Goal: Transaction & Acquisition: Purchase product/service

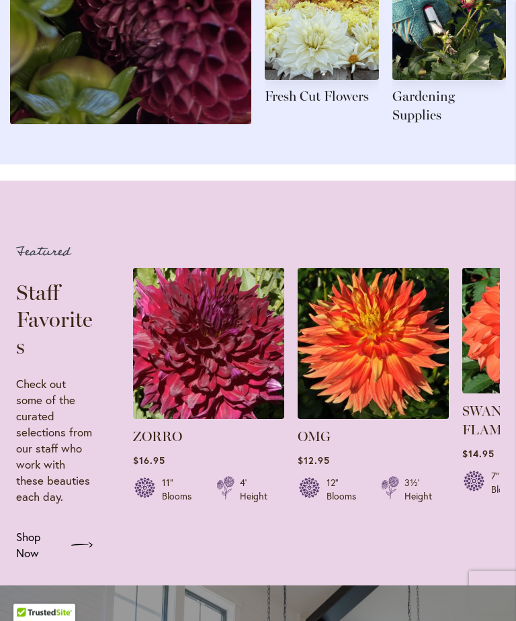
scroll to position [1878, 0]
click at [54, 558] on span "Shop Now" at bounding box center [38, 545] width 44 height 32
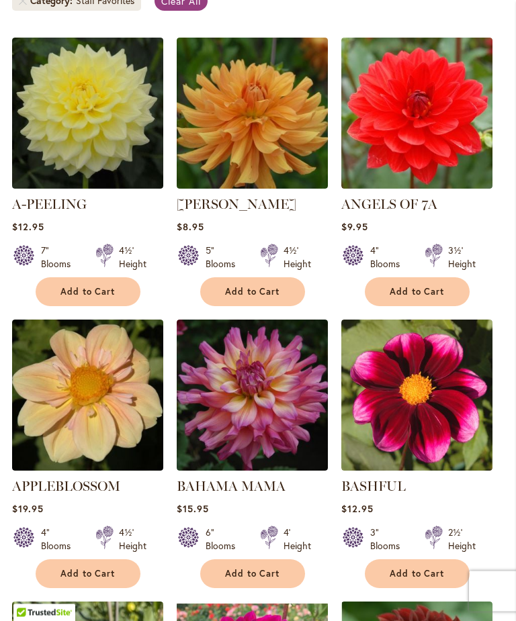
scroll to position [402, 0]
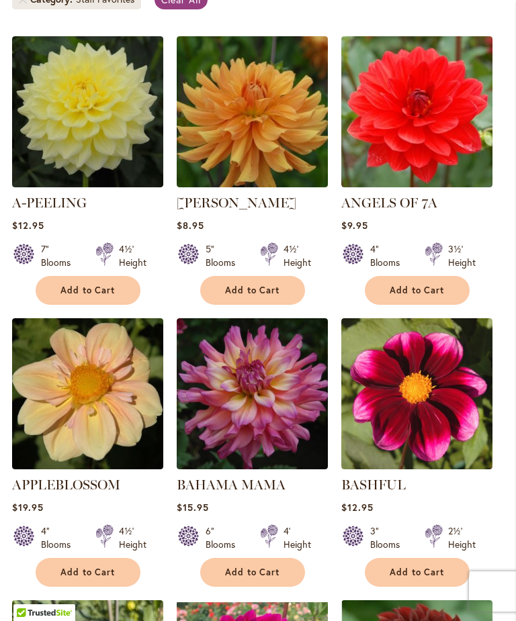
click at [244, 296] on span "Add to Cart" at bounding box center [252, 290] width 55 height 11
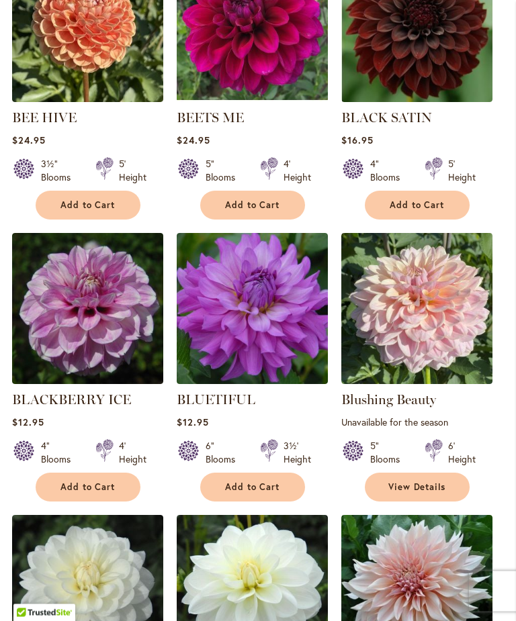
scroll to position [1087, 0]
click at [250, 490] on button "Add to Cart" at bounding box center [252, 487] width 105 height 29
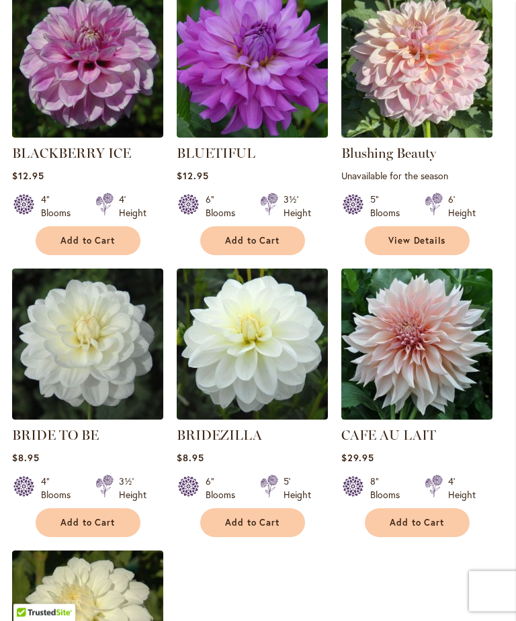
scroll to position [1333, 0]
click at [258, 528] on button "Add to Cart" at bounding box center [252, 522] width 105 height 29
click at [413, 528] on button "Add to Cart" at bounding box center [417, 522] width 105 height 29
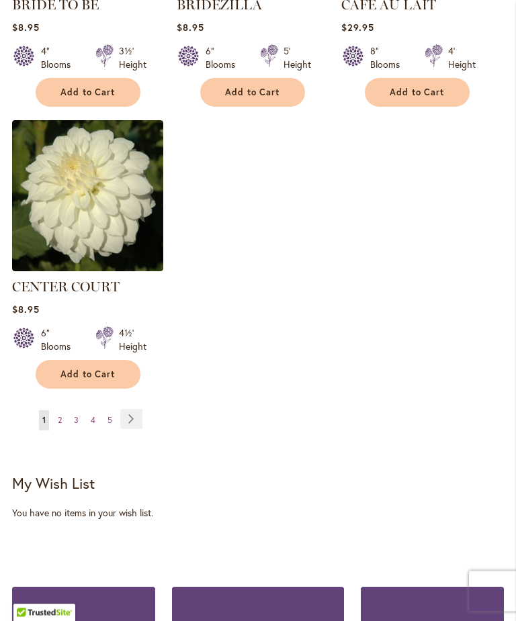
scroll to position [1764, 0]
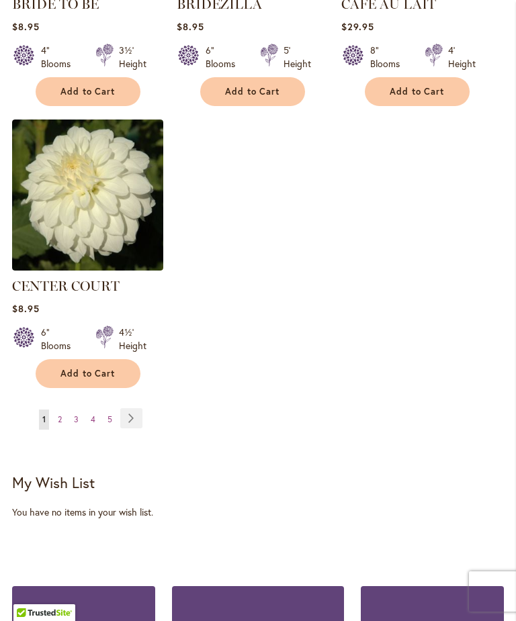
click at [134, 426] on link "Page Next" at bounding box center [131, 418] width 22 height 20
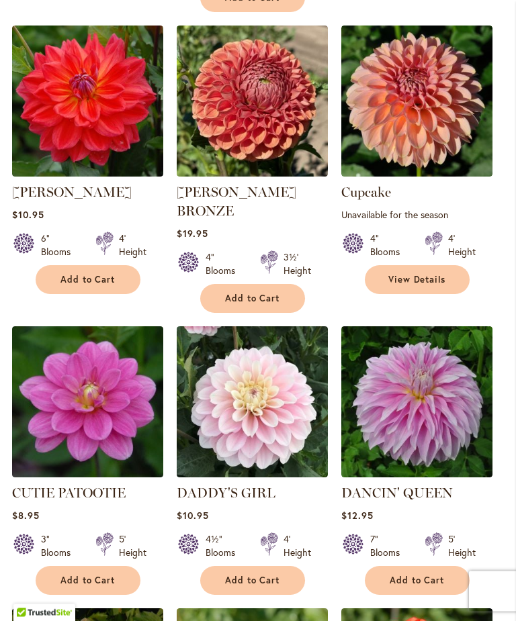
scroll to position [1014, 0]
click at [247, 566] on button "Add to Cart" at bounding box center [252, 580] width 105 height 29
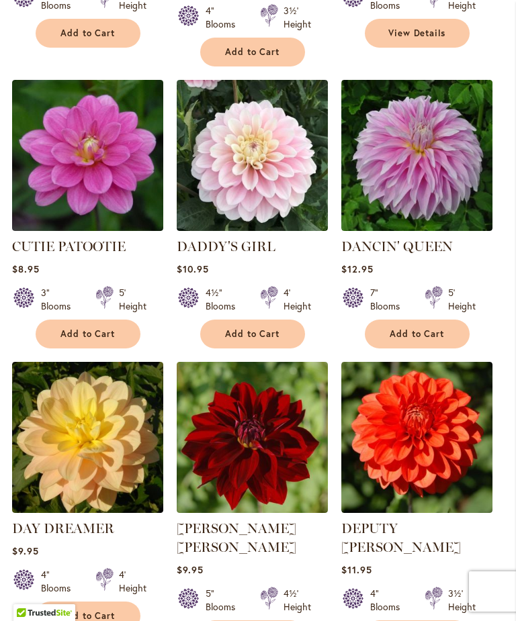
scroll to position [1300, 0]
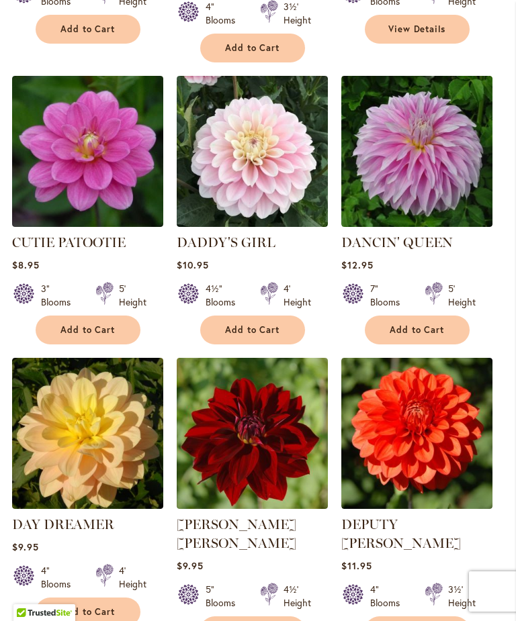
click at [244, 616] on button "Add to Cart" at bounding box center [252, 630] width 105 height 29
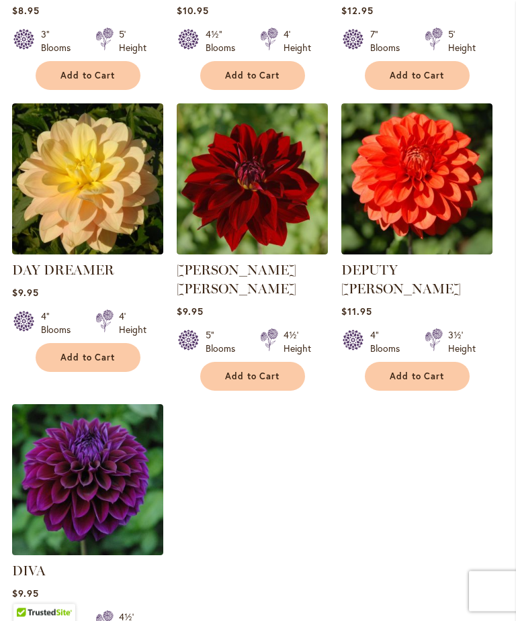
scroll to position [1557, 0]
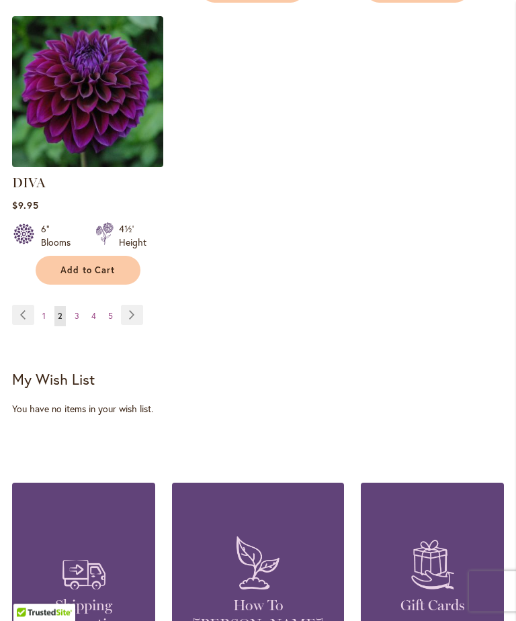
scroll to position [1943, 0]
click at [142, 305] on link "Page Next" at bounding box center [132, 315] width 22 height 20
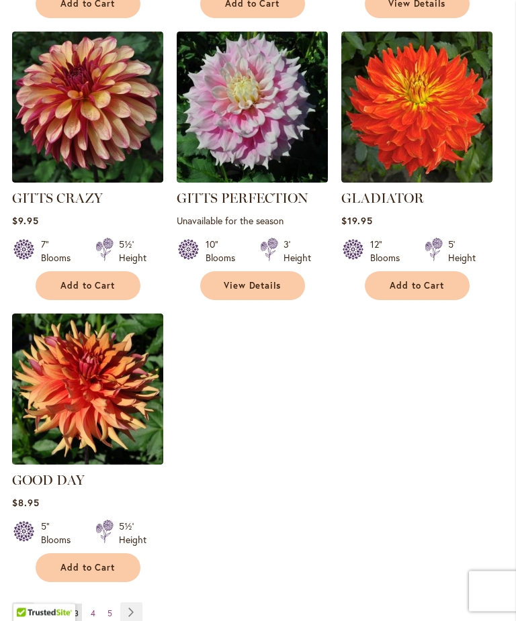
scroll to position [1574, 0]
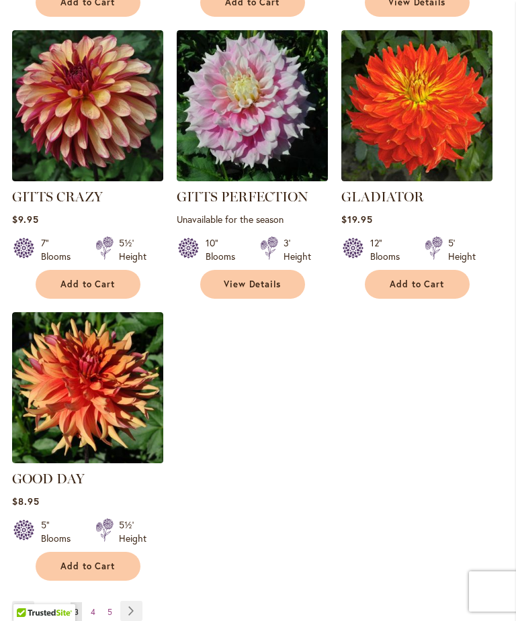
click at [134, 606] on link "Page Next" at bounding box center [131, 611] width 22 height 20
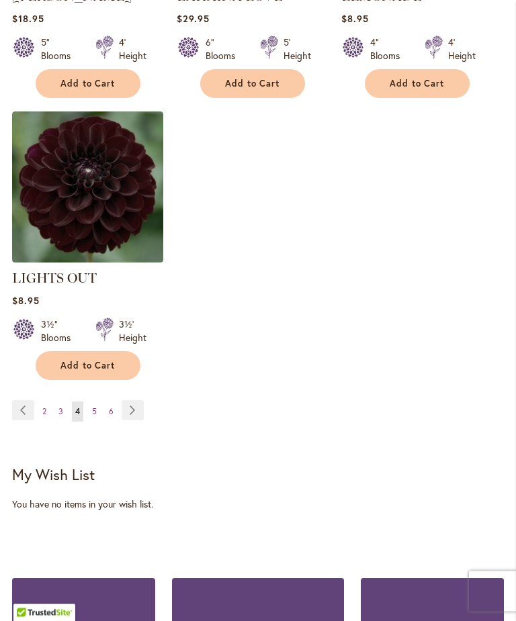
scroll to position [1756, 0]
click at [128, 418] on link "Page Next" at bounding box center [133, 410] width 22 height 20
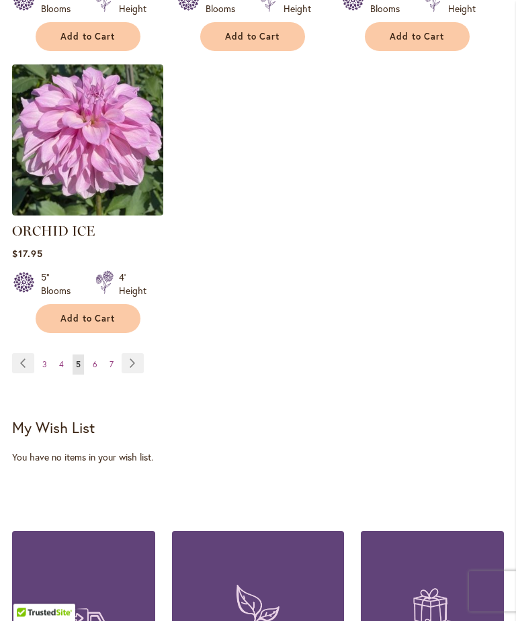
scroll to position [1784, 0]
click at [141, 391] on div "Page Page Previous Page 3 Page 4 You're currently reading page 5" at bounding box center [257, 372] width 491 height 38
click at [130, 369] on link "Page Next" at bounding box center [133, 363] width 22 height 20
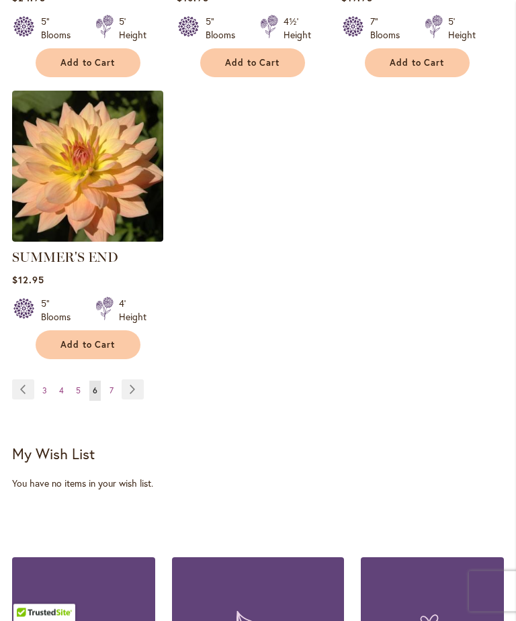
scroll to position [1798, 0]
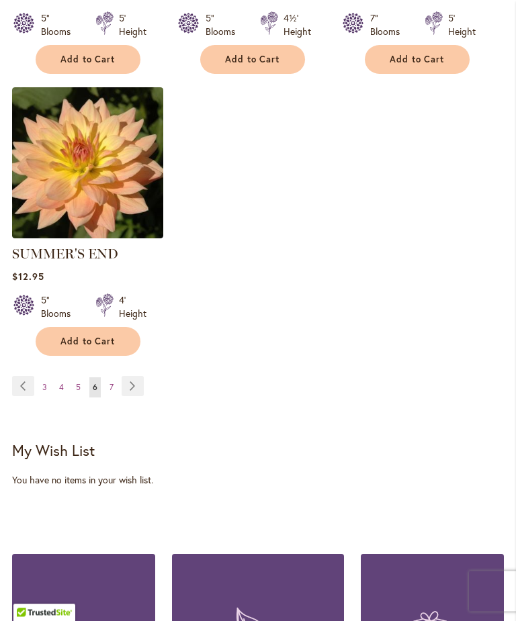
click at [132, 378] on link "Page Next" at bounding box center [133, 387] width 22 height 20
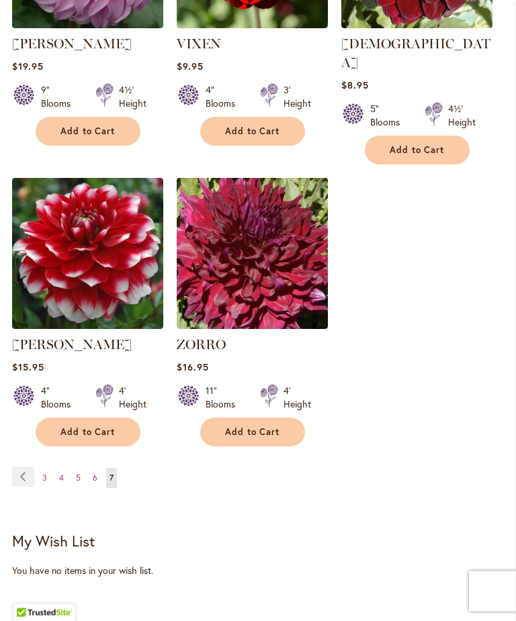
scroll to position [1426, 0]
click at [44, 473] on span "3" at bounding box center [44, 478] width 5 height 10
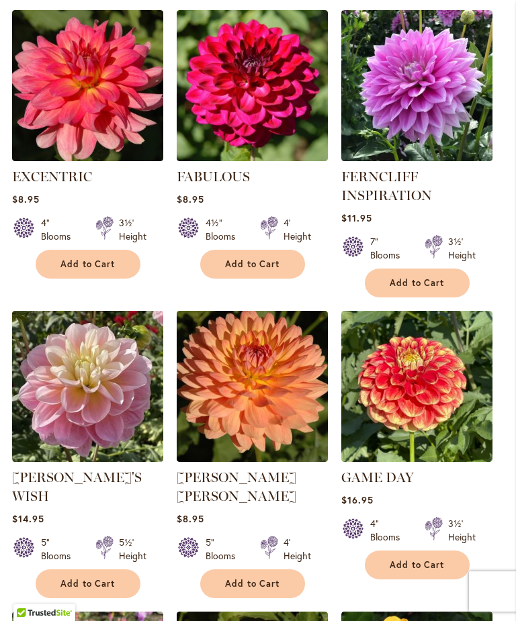
scroll to position [710, 0]
click at [99, 561] on div "GABBIE'S WISH Rating: 93% 11 Reviews $14.95 5" Blooms 5½' Height Add to Cart" at bounding box center [87, 533] width 151 height 130
click at [90, 578] on span "Add to Cart" at bounding box center [87, 583] width 55 height 11
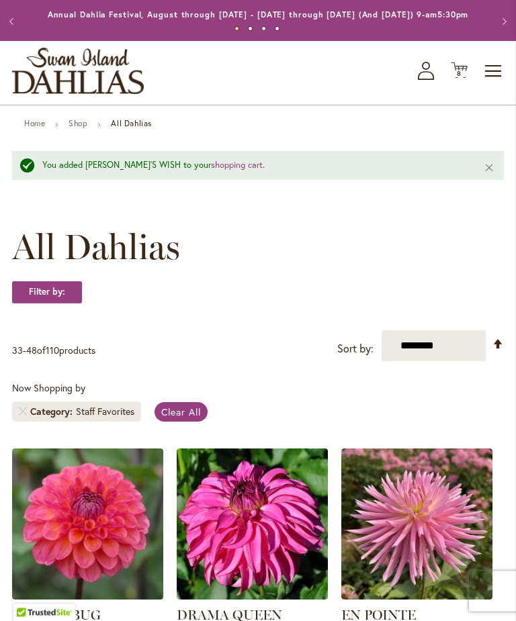
scroll to position [0, 0]
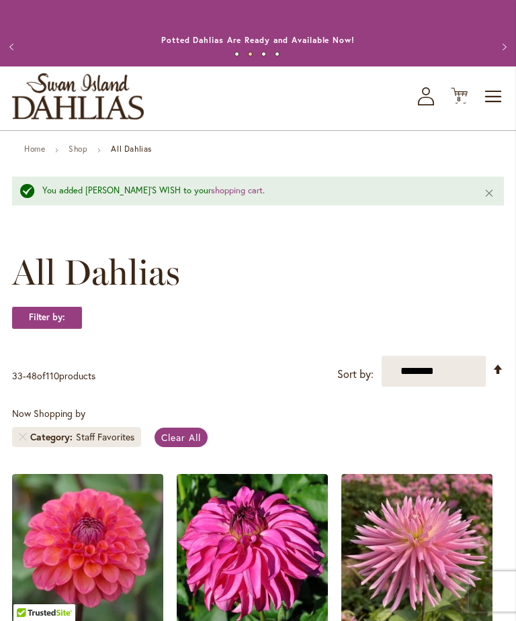
click at [457, 104] on icon "Cart .cls-1 { fill: #231f20; }" at bounding box center [458, 95] width 17 height 17
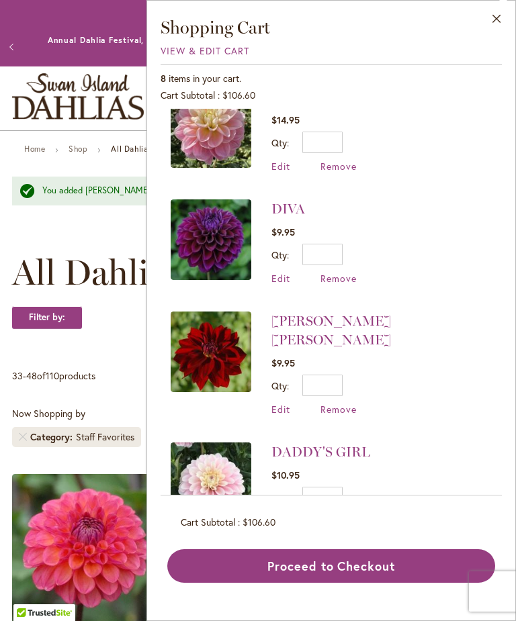
scroll to position [30, 0]
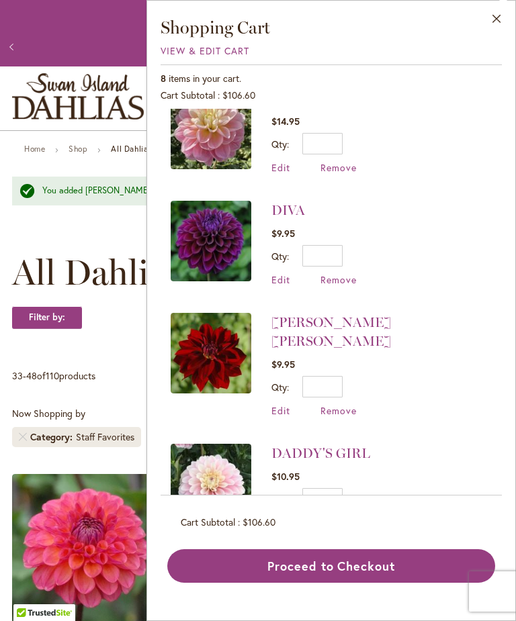
click at [343, 516] on span "Remove" at bounding box center [338, 522] width 36 height 13
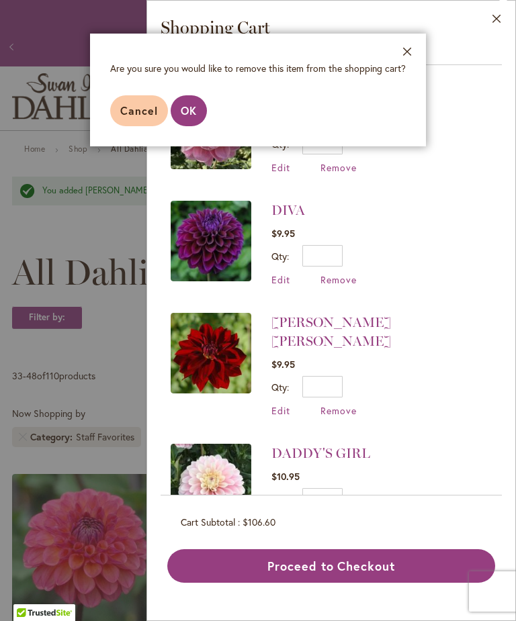
click at [181, 103] on button "OK" at bounding box center [189, 110] width 36 height 31
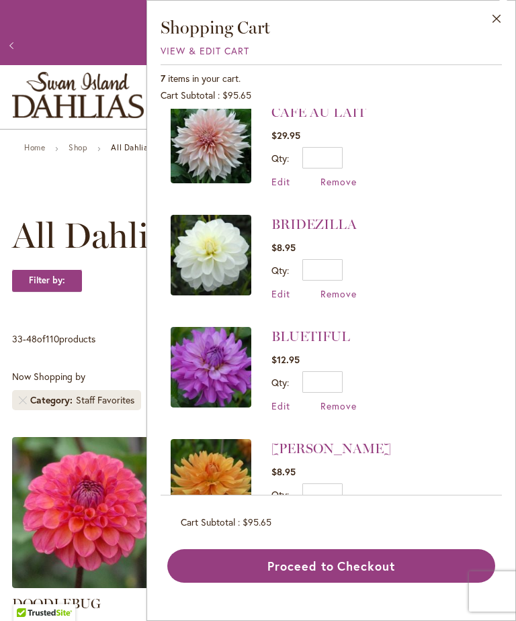
scroll to position [371, 0]
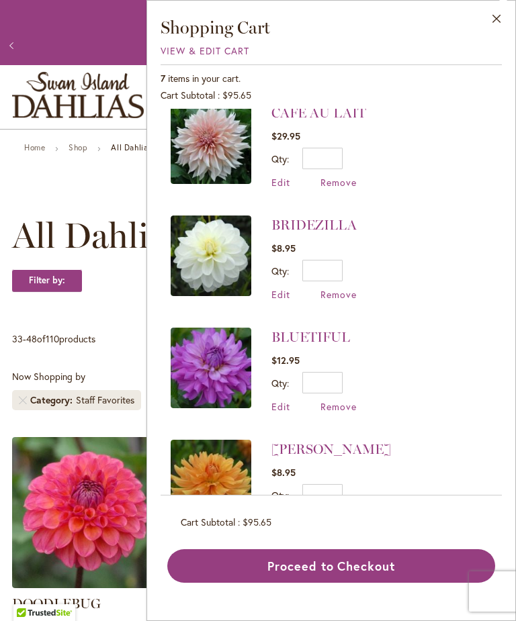
click at [50, 345] on span "110" at bounding box center [52, 338] width 13 height 13
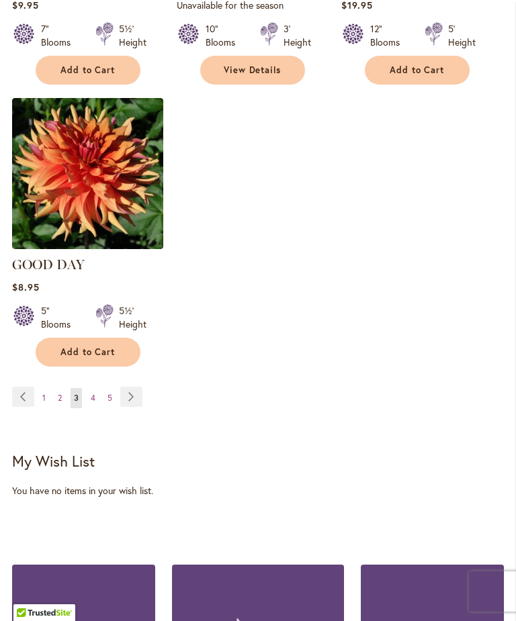
scroll to position [1802, 0]
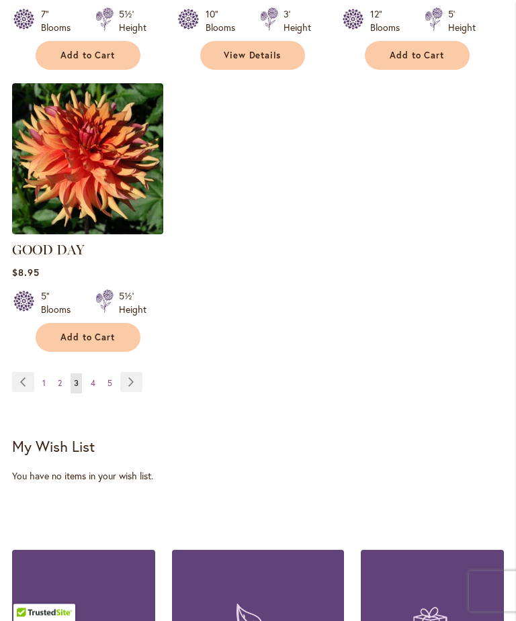
click at [58, 382] on span "2" at bounding box center [60, 384] width 4 height 10
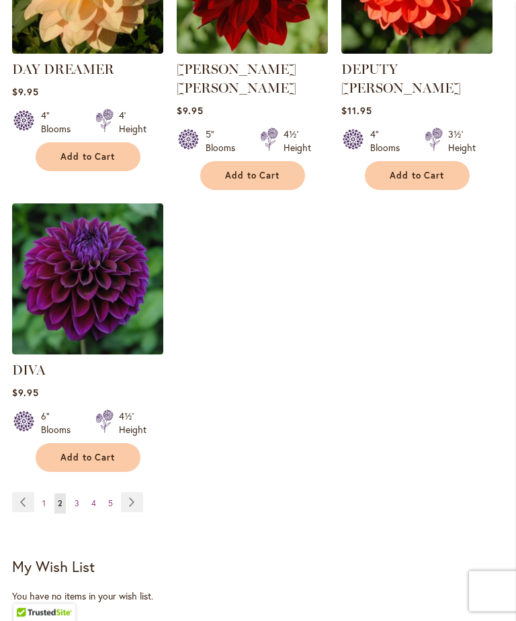
scroll to position [1722, 0]
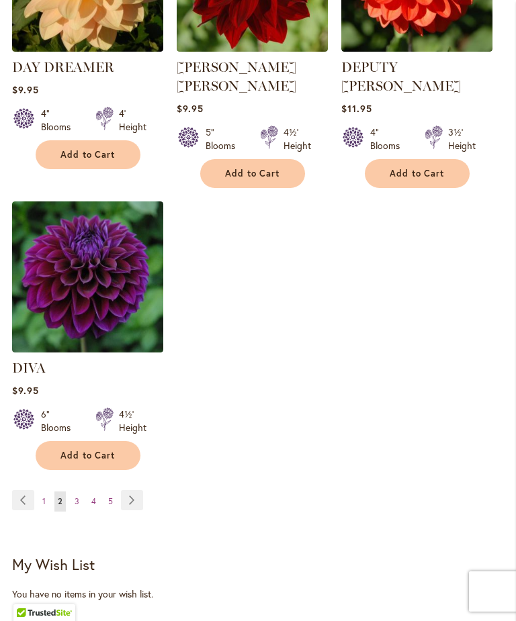
click at [45, 496] on span "1" at bounding box center [43, 501] width 3 height 10
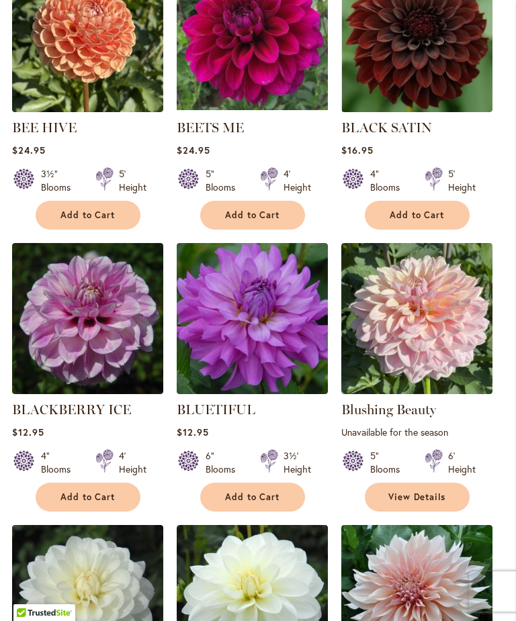
scroll to position [1041, 0]
click at [493, 229] on ol "A-PEELING $12.95 7" Blooms 4½' Height" at bounding box center [257, 236] width 491 height 1678
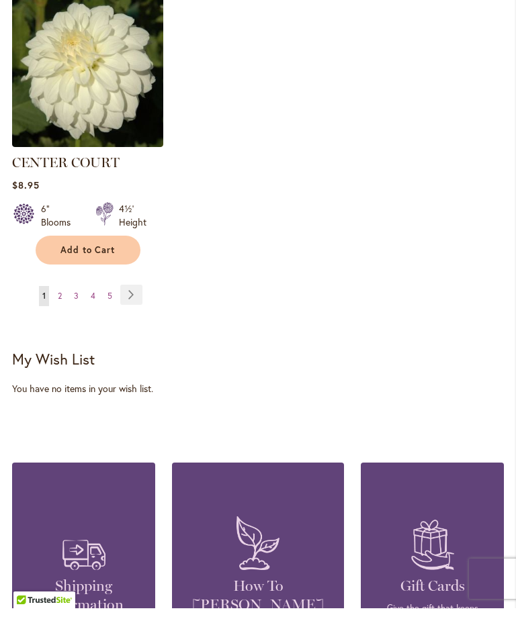
scroll to position [1854, 0]
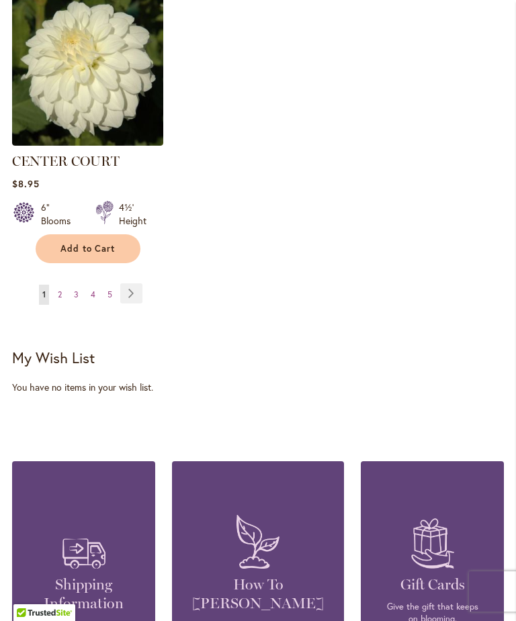
click at [89, 305] on link "Page 4" at bounding box center [92, 295] width 11 height 20
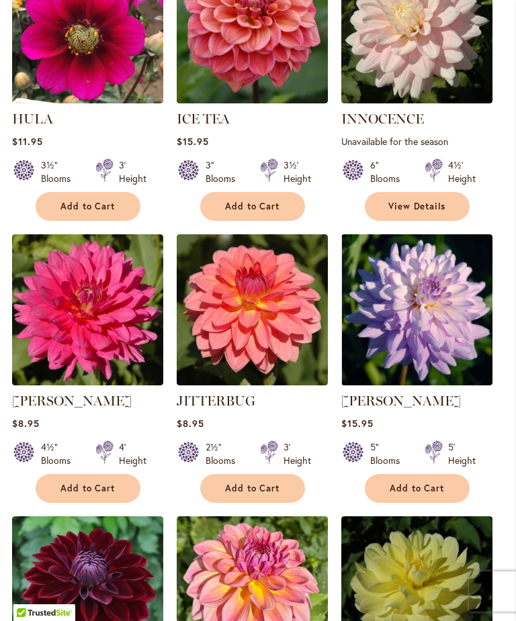
scroll to position [1069, 0]
click at [422, 494] on span "Add to Cart" at bounding box center [416, 488] width 55 height 11
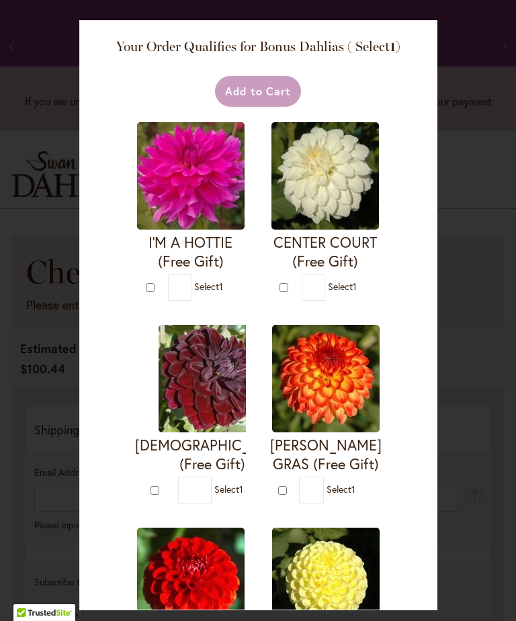
select select "**"
click at [246, 274] on div "* Select 1" at bounding box center [208, 287] width 76 height 27
type input "*"
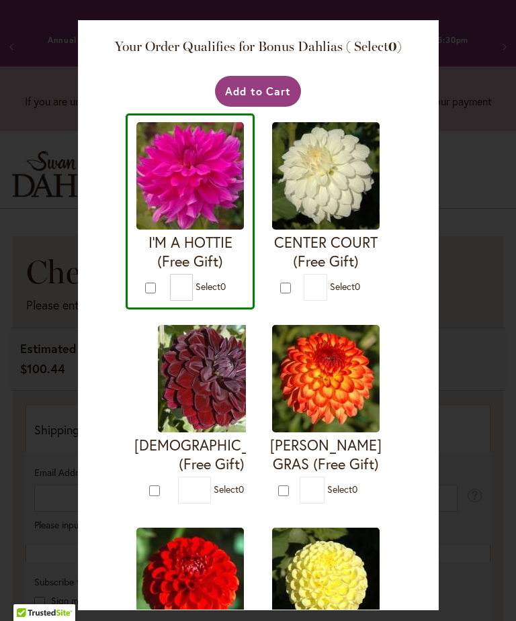
click at [255, 91] on button "Add to Cart" at bounding box center [258, 91] width 87 height 31
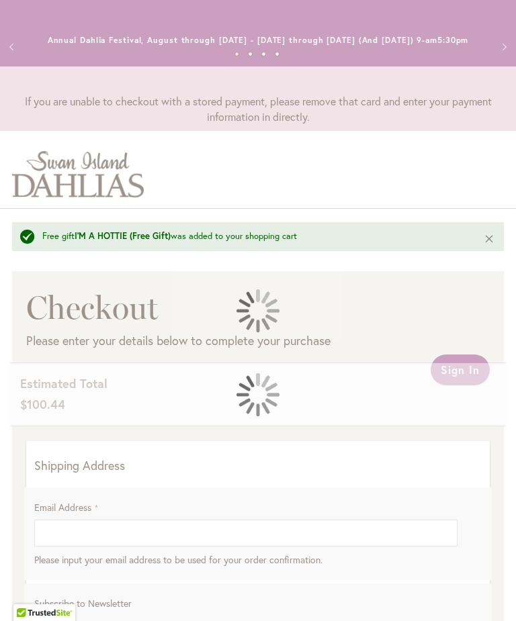
select select "**"
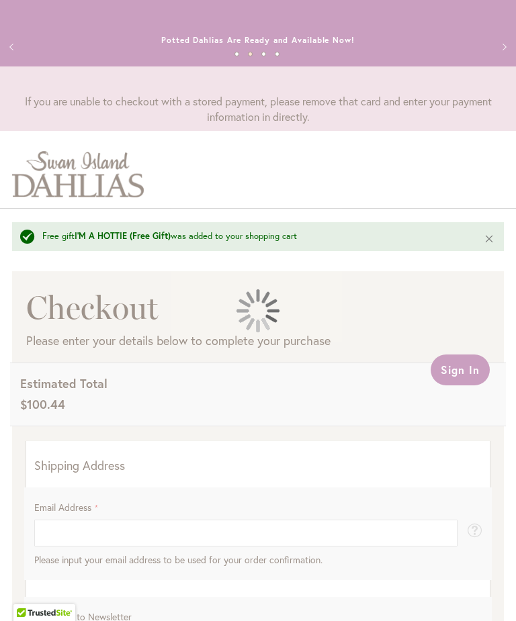
scroll to position [178, 0]
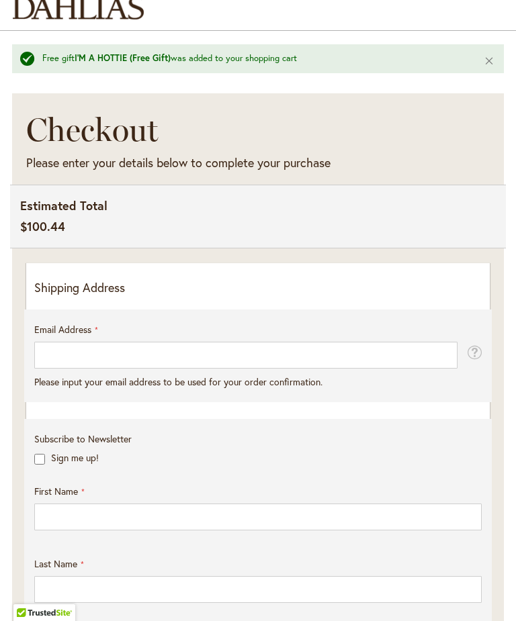
click at [62, 293] on p "Shipping Address" at bounding box center [257, 287] width 447 height 17
click at [107, 297] on p "Shipping Address" at bounding box center [257, 287] width 447 height 17
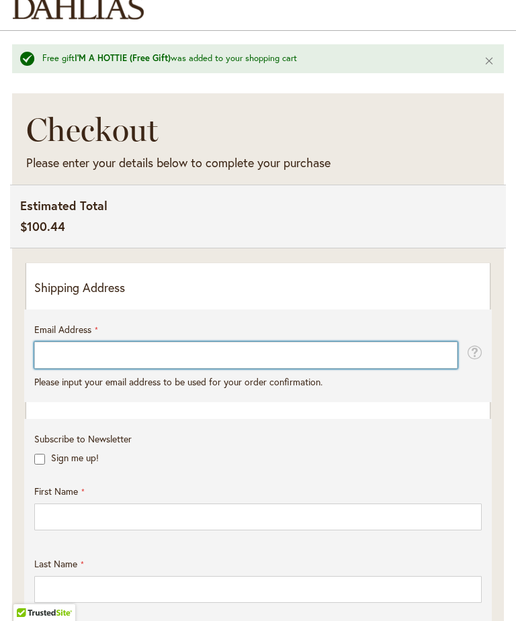
click at [59, 366] on input "Email Address" at bounding box center [245, 355] width 423 height 27
type input "**********"
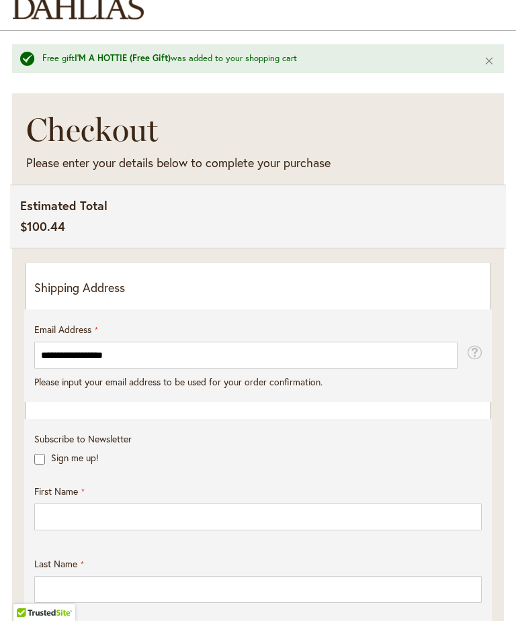
click at [62, 294] on p "Shipping Address" at bounding box center [257, 287] width 447 height 17
click at [58, 297] on p "Shipping Address" at bounding box center [257, 287] width 447 height 17
click at [173, 295] on p "Shipping Address" at bounding box center [257, 287] width 447 height 17
click at [59, 297] on p "Shipping Address" at bounding box center [257, 287] width 447 height 17
click at [179, 297] on p "Shipping Address" at bounding box center [257, 287] width 447 height 17
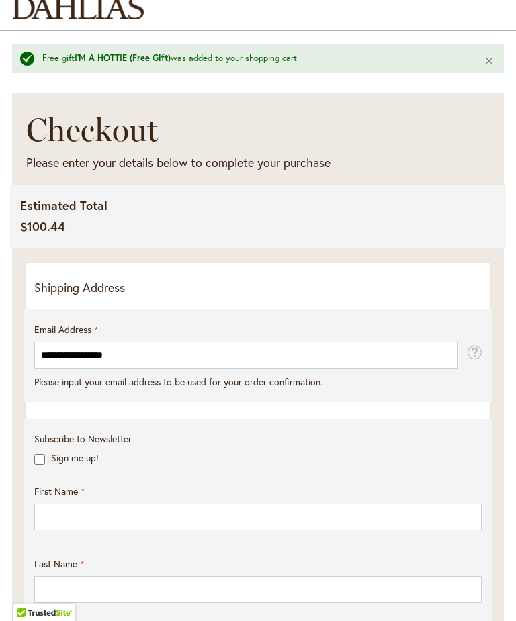
click at [72, 296] on p "Shipping Address" at bounding box center [257, 287] width 447 height 17
click at [70, 293] on p "Shipping Address" at bounding box center [257, 287] width 447 height 17
click at [79, 297] on p "Shipping Address" at bounding box center [257, 287] width 447 height 17
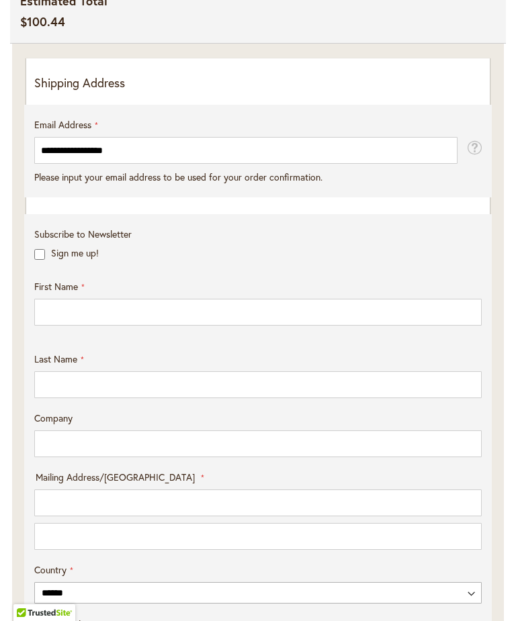
scroll to position [381, 0]
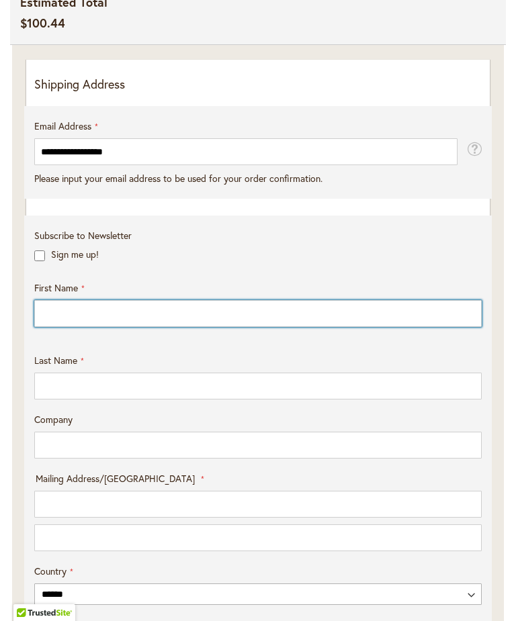
click at [77, 325] on input "First Name" at bounding box center [257, 313] width 447 height 27
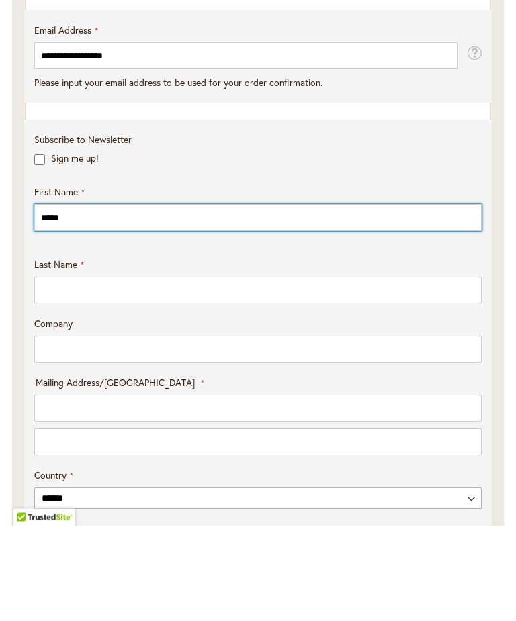
type input "*****"
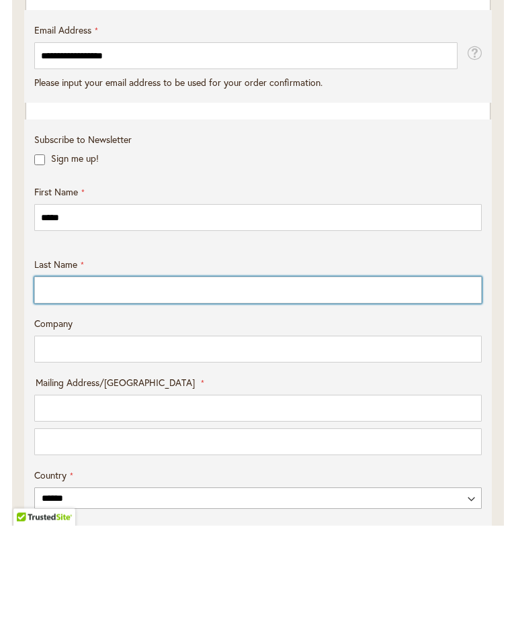
click at [66, 373] on input "Last Name" at bounding box center [257, 386] width 447 height 27
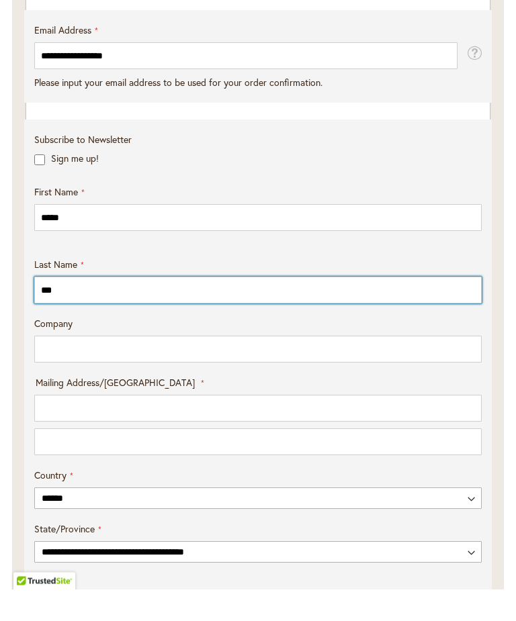
scroll to position [446, 0]
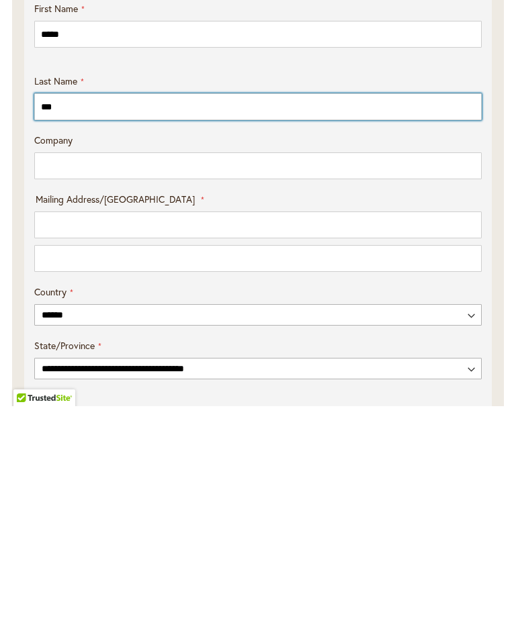
type input "***"
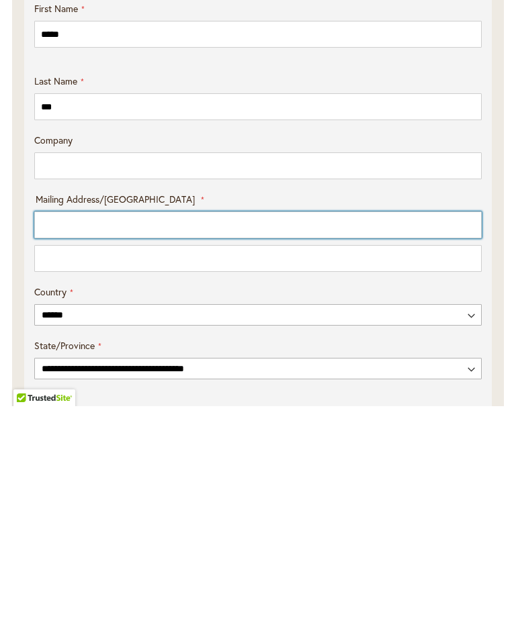
click at [60, 426] on input "Mailing Address/PO BOX: Line 1" at bounding box center [257, 439] width 447 height 27
type input "**********"
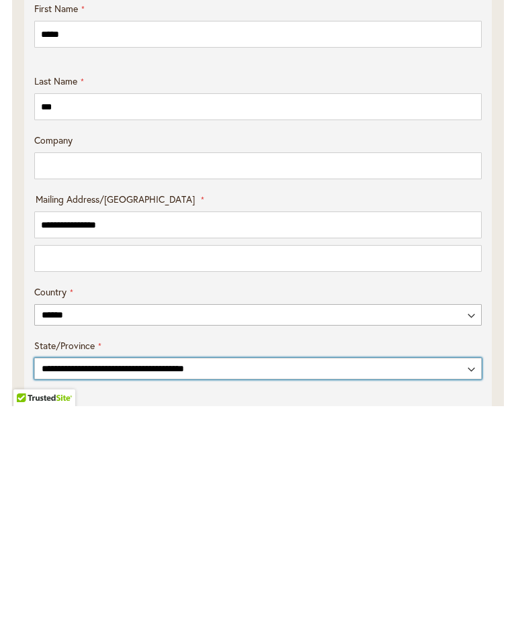
select select "**"
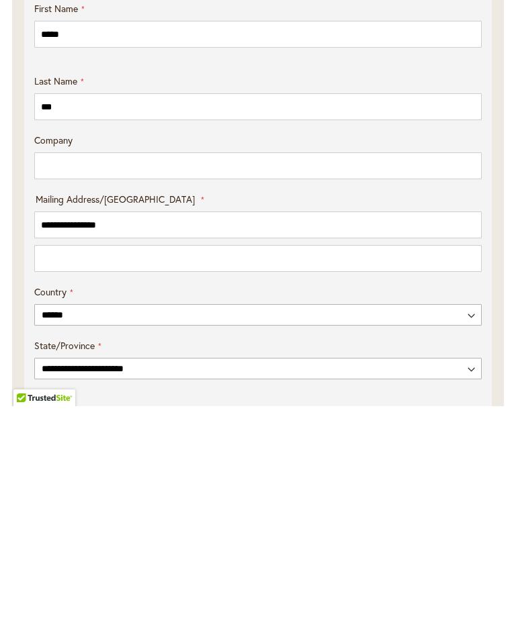
type input "*****"
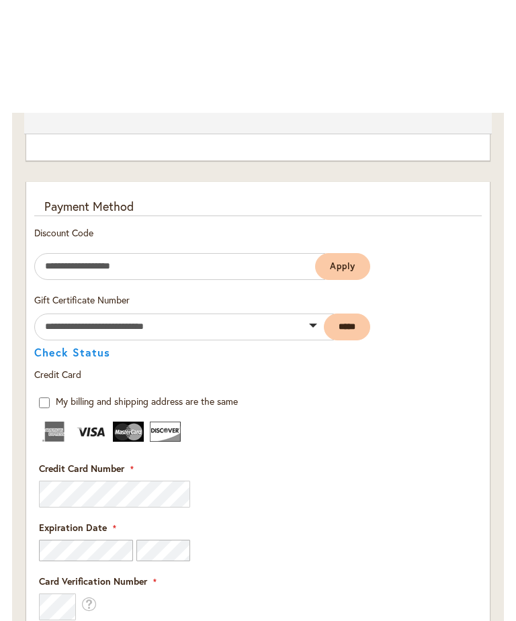
scroll to position [1607, 0]
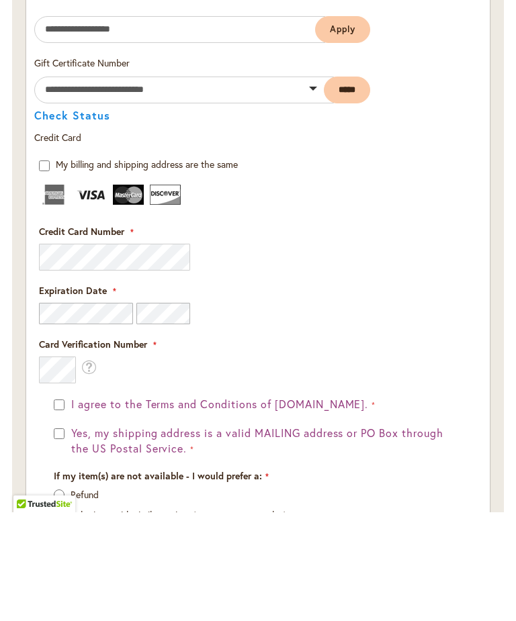
type input "**********"
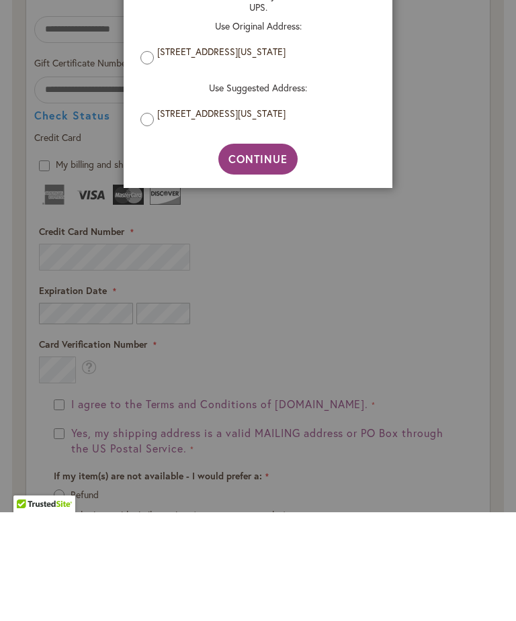
click at [263, 260] on span "Continue" at bounding box center [258, 267] width 60 height 14
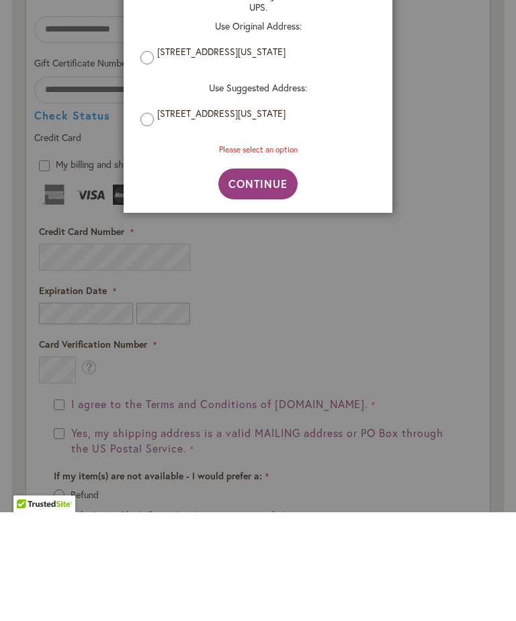
scroll to position [1716, 0]
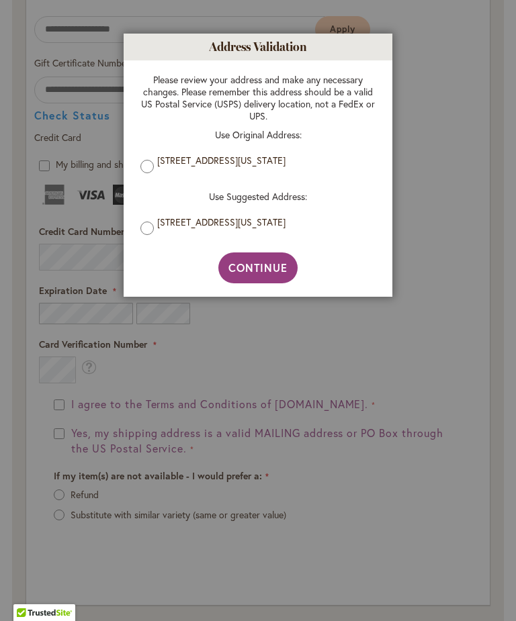
click at [260, 271] on span "Continue" at bounding box center [258, 267] width 60 height 14
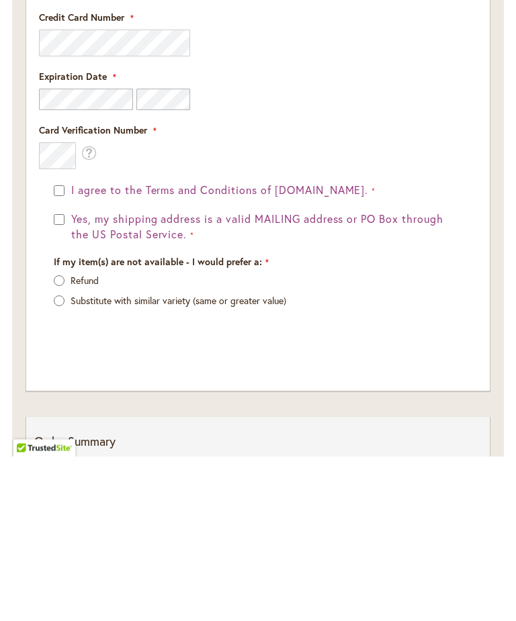
scroll to position [1930, 0]
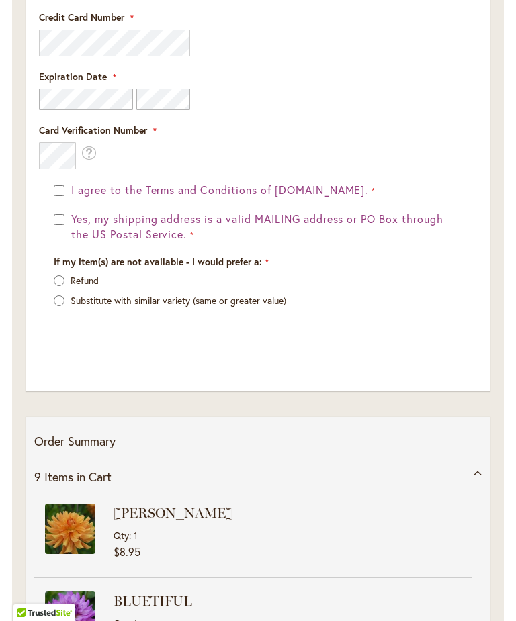
click at [68, 240] on button "Yes, my shipping address is a valid MAILING address or PO Box through the US Po…" at bounding box center [265, 226] width 394 height 31
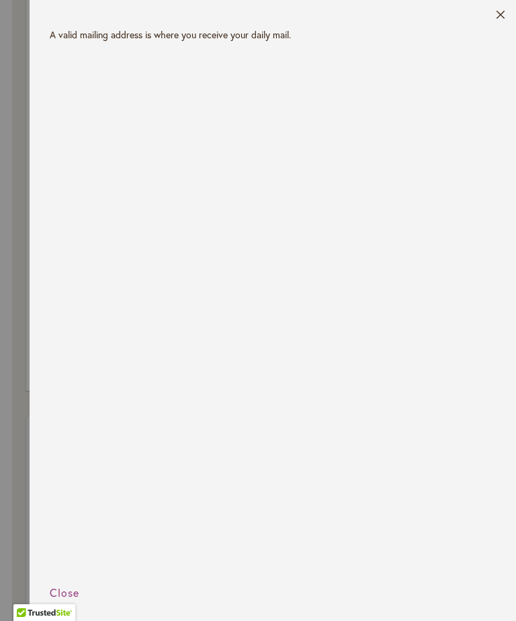
click at [512, 8] on header "Close" at bounding box center [273, 14] width 486 height 28
click at [511, 11] on header "Close" at bounding box center [273, 14] width 486 height 28
click at [505, 13] on button "Close" at bounding box center [500, 17] width 10 height 15
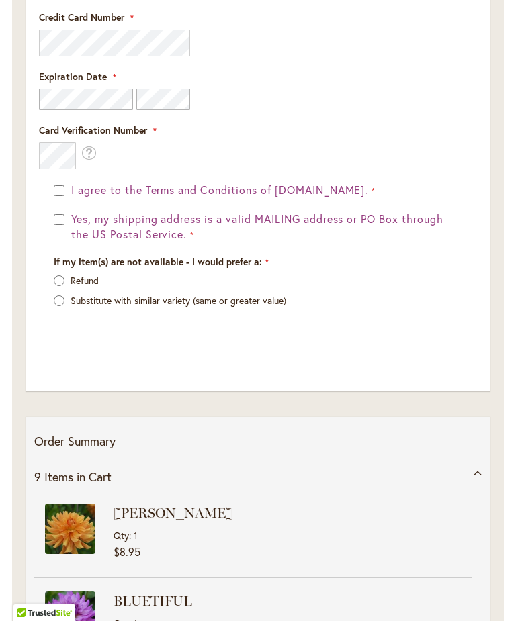
click at [80, 284] on label "Refund" at bounding box center [84, 280] width 28 height 13
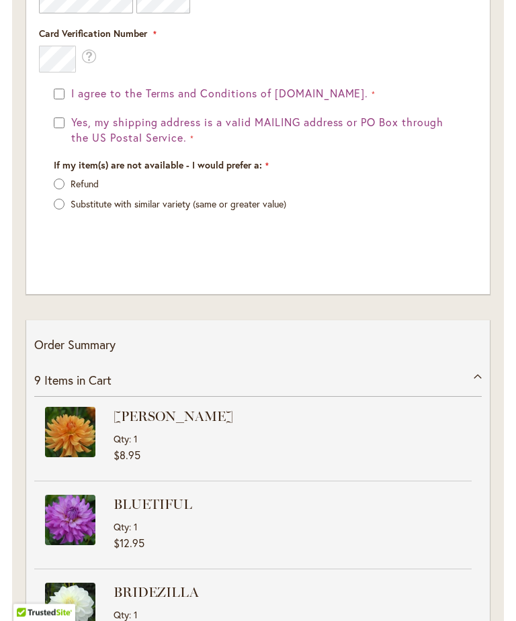
scroll to position [2029, 0]
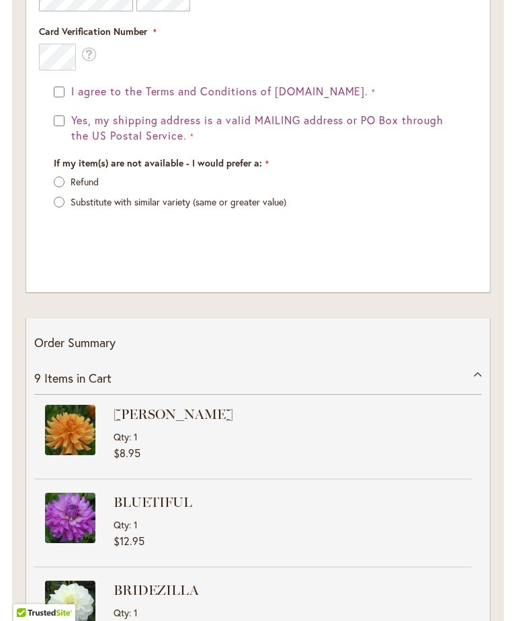
click at [476, 385] on div "9 Items in Cart" at bounding box center [257, 378] width 447 height 33
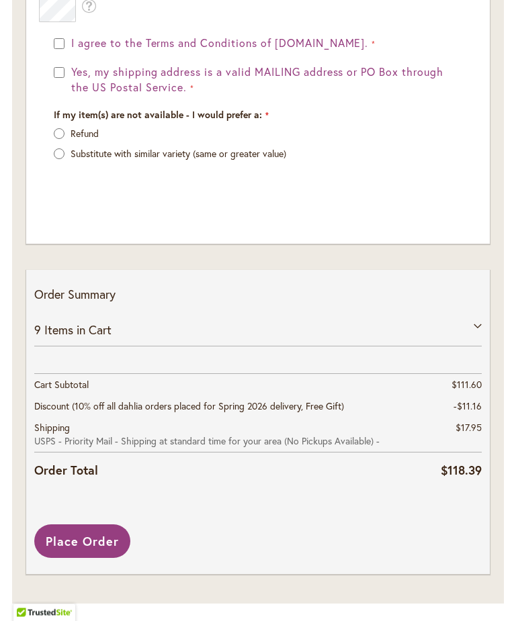
scroll to position [2076, 0]
click at [70, 334] on span "Items in Cart" at bounding box center [77, 330] width 67 height 16
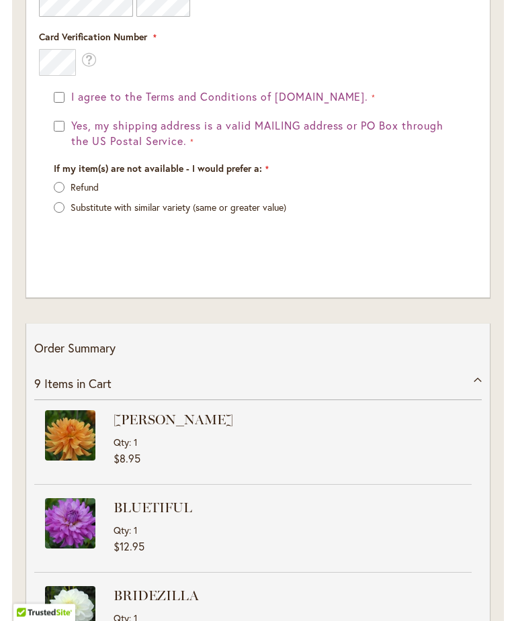
scroll to position [2023, 0]
click at [69, 383] on span "Items in Cart" at bounding box center [77, 383] width 67 height 16
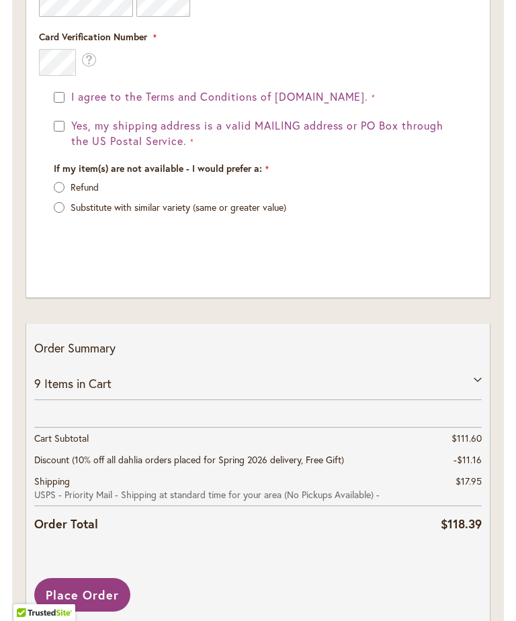
click at [88, 378] on div "9 Items in Cart" at bounding box center [257, 383] width 447 height 33
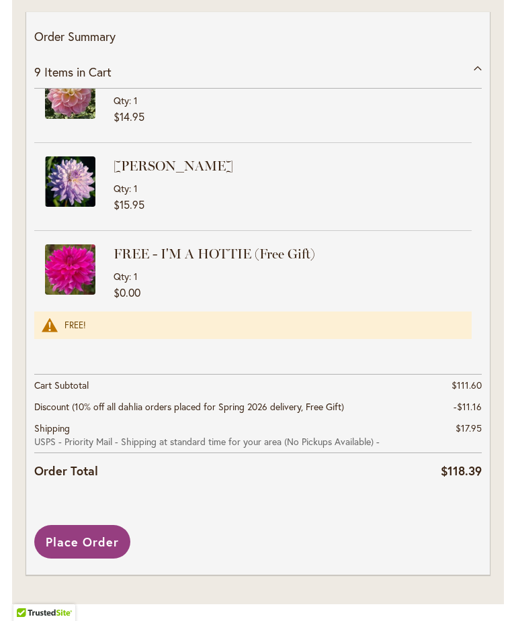
scroll to position [557, 0]
click at [93, 542] on span "Place Order" at bounding box center [82, 542] width 73 height 16
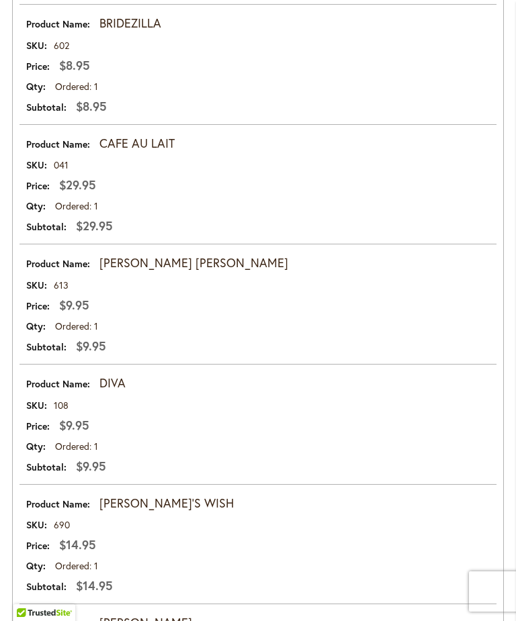
scroll to position [1136, 0]
